Goal: Complete application form

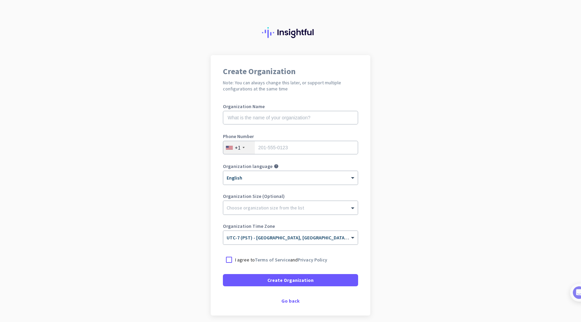
scroll to position [28, 0]
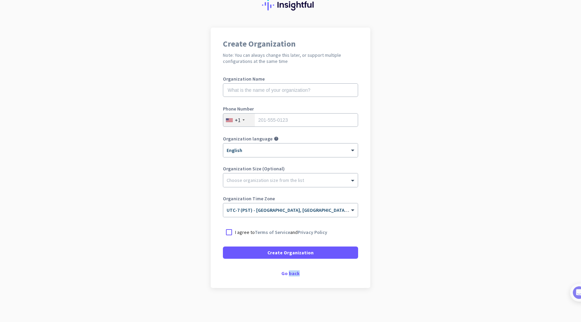
drag, startPoint x: 289, startPoint y: 276, endPoint x: 361, endPoint y: 274, distance: 71.7
click at [361, 274] on div "Create Organization Note: You can always change this later, or support multiple…" at bounding box center [291, 158] width 160 height 260
click at [302, 273] on div "Go back" at bounding box center [290, 273] width 135 height 5
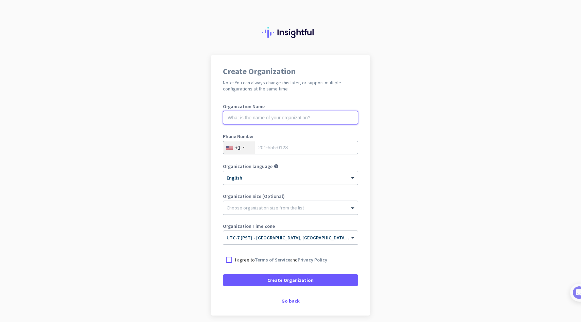
click at [289, 122] on input "text" at bounding box center [290, 118] width 135 height 14
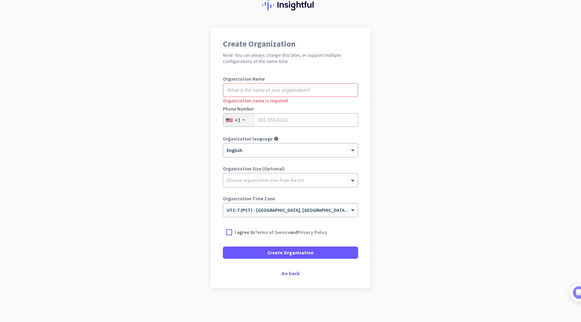
click at [264, 236] on div "I agree to Terms of Service and Privacy Policy" at bounding box center [290, 232] width 135 height 12
click at [262, 229] on link "Terms of Service" at bounding box center [272, 232] width 35 height 6
click at [236, 233] on p "I agree to Terms of Service and Privacy Policy" at bounding box center [281, 232] width 92 height 7
click at [0, 0] on input "I agree to Terms of Service and Privacy Policy" at bounding box center [0, 0] width 0 height 0
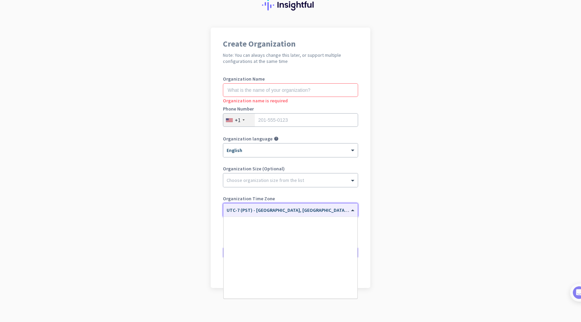
click at [241, 213] on div "× UTC-7 (PST) - Los Angeles, San Diego, San Jose, San Francisco" at bounding box center [290, 210] width 135 height 14
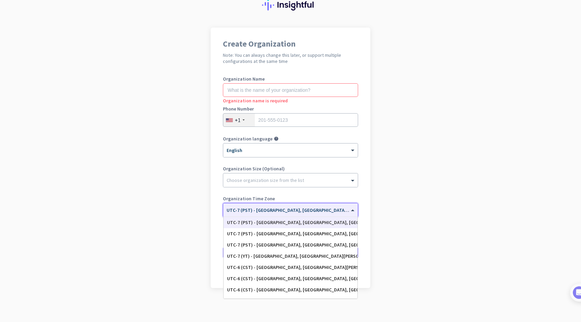
click at [241, 213] on div "× UTC-7 (PST) - Los Angeles, San Diego, San Jose, San Francisco" at bounding box center [290, 210] width 135 height 14
click at [227, 205] on input "text" at bounding box center [284, 207] width 114 height 5
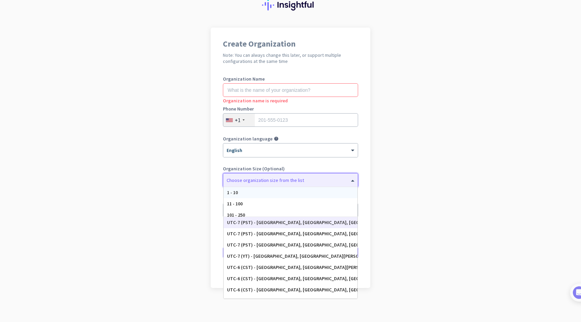
click at [239, 182] on div "Choose organization size from the list" at bounding box center [265, 180] width 77 height 6
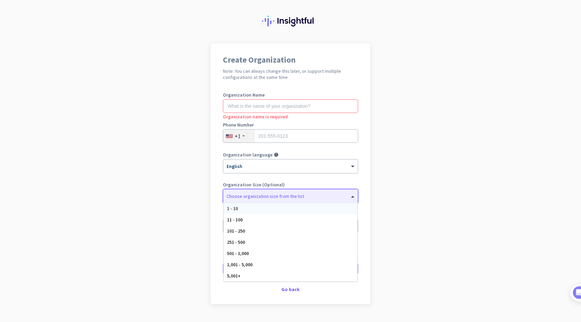
scroll to position [11, 0]
click at [221, 178] on div "Create Organization Note: You can always change this later, or support multiple…" at bounding box center [291, 174] width 160 height 260
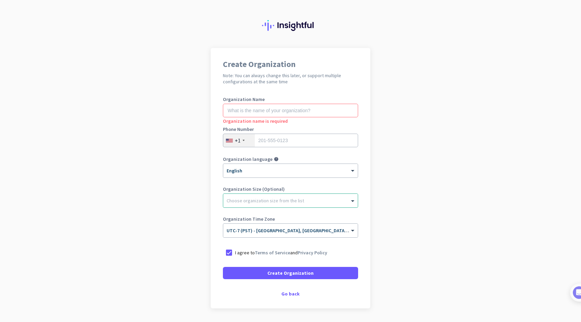
scroll to position [0, 0]
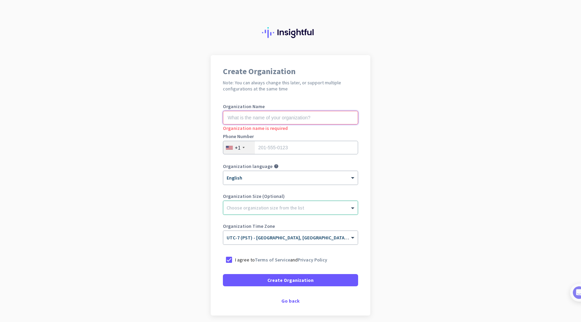
click at [248, 120] on input "text" at bounding box center [290, 118] width 135 height 14
